Goal: Information Seeking & Learning: Check status

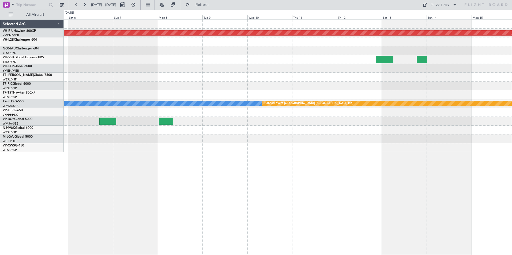
click at [451, 93] on div "Planned Maint [GEOGRAPHIC_DATA] ([GEOGRAPHIC_DATA]) [PERSON_NAME] Planned Maint…" at bounding box center [288, 86] width 448 height 133
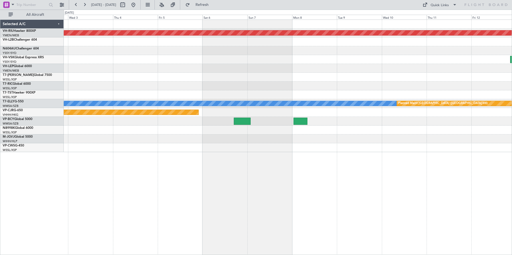
click at [354, 78] on div "Planned Maint [GEOGRAPHIC_DATA] ([GEOGRAPHIC_DATA]) Planned Maint [GEOGRAPHIC_D…" at bounding box center [288, 86] width 448 height 133
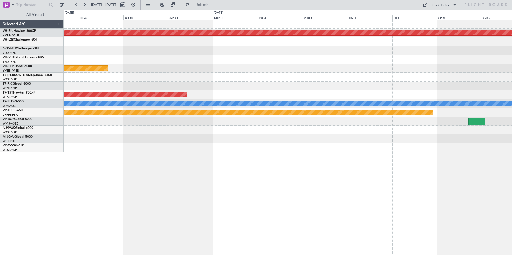
click at [392, 89] on div "Planned Maint [GEOGRAPHIC_DATA] ([GEOGRAPHIC_DATA]) Unplanned Maint Wichita (Wi…" at bounding box center [288, 86] width 448 height 133
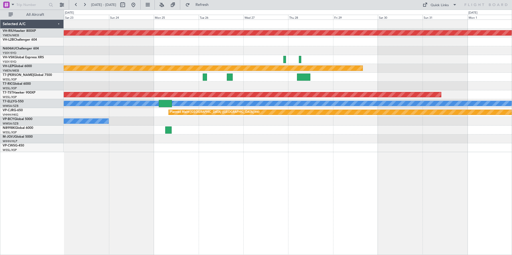
click at [371, 56] on div "Planned Maint [GEOGRAPHIC_DATA] ([GEOGRAPHIC_DATA]) Unplanned Maint Wichita (Wi…" at bounding box center [288, 86] width 448 height 133
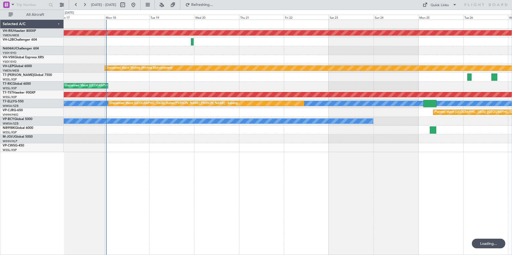
click at [339, 59] on div "Planned Maint [GEOGRAPHIC_DATA] ([GEOGRAPHIC_DATA]) Unplanned Maint Wichita (Wi…" at bounding box center [288, 86] width 448 height 133
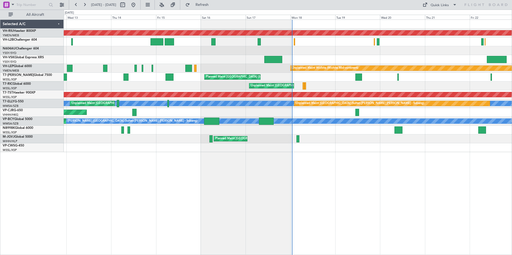
click at [380, 58] on div "Unplanned Maint Sydney ([PERSON_NAME] Intl)" at bounding box center [288, 59] width 448 height 9
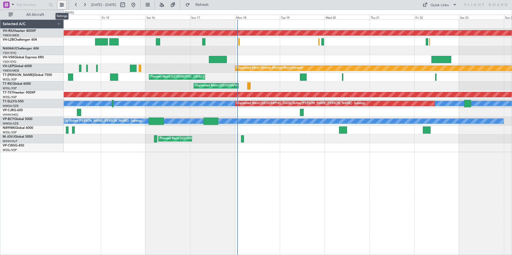
click at [62, 5] on button at bounding box center [62, 5] width 9 height 9
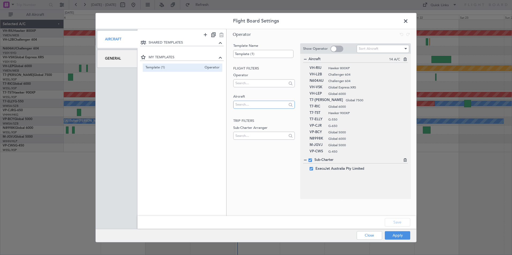
click at [243, 104] on input "text" at bounding box center [260, 105] width 51 height 8
click at [253, 106] on input "T7-PJ29" at bounding box center [260, 105] width 51 height 8
type input "T"
type input "9H-VS"
click at [408, 21] on span at bounding box center [408, 22] width 0 height 11
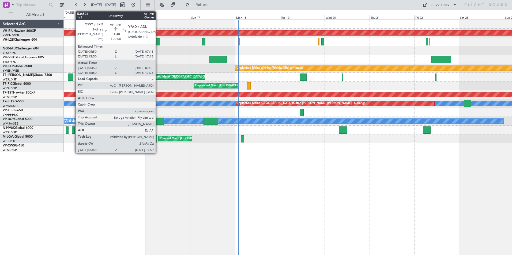
click at [158, 41] on div at bounding box center [158, 41] width 4 height 7
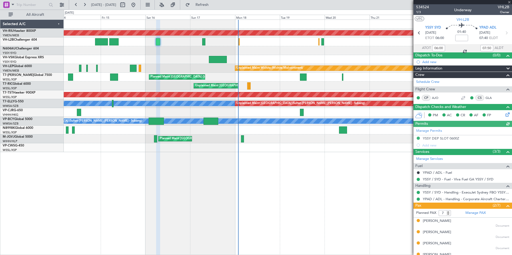
scroll to position [43, 0]
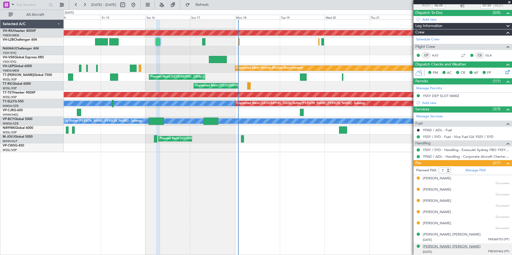
click at [440, 245] on div "[PERSON_NAME] [PERSON_NAME]" at bounding box center [452, 246] width 58 height 5
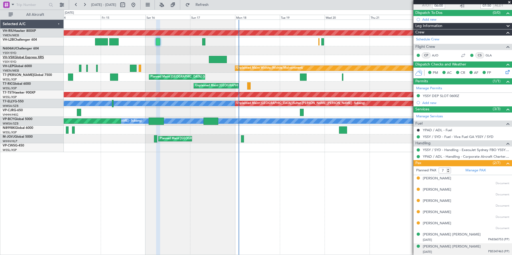
click at [18, 57] on link "VH-VSK Global Express XRS" at bounding box center [23, 57] width 41 height 3
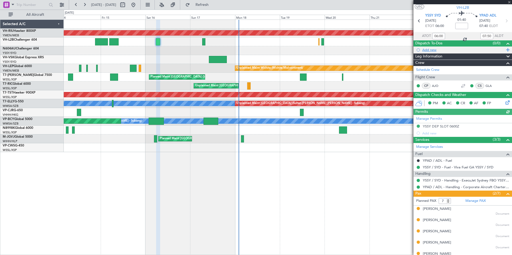
scroll to position [0, 0]
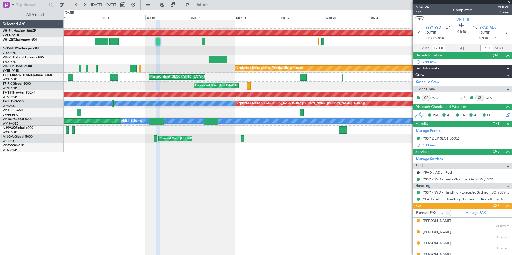
click at [249, 46] on div at bounding box center [288, 50] width 448 height 9
click at [508, 1] on span at bounding box center [508, 2] width 5 height 5
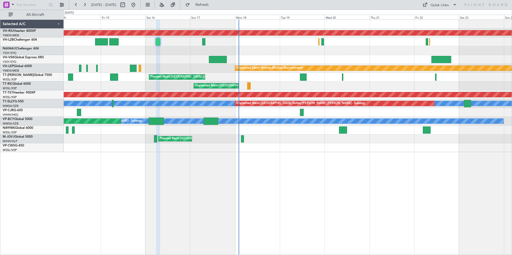
type input "0"
click at [17, 48] on link "N604AU Challenger 604" at bounding box center [21, 48] width 36 height 3
